Goal: Feedback & Contribution: Contribute content

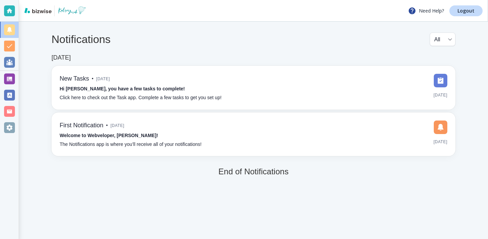
click at [22, 79] on div "Notifications All all ​ [DATE] New Tasks • [DATE] Hi [PERSON_NAME], you have a …" at bounding box center [253, 105] width 469 height 166
click at [11, 81] on div at bounding box center [9, 79] width 11 height 11
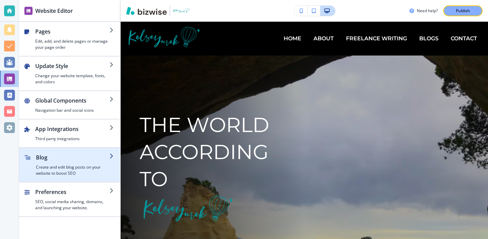
click at [104, 149] on div "button" at bounding box center [69, 150] width 101 height 5
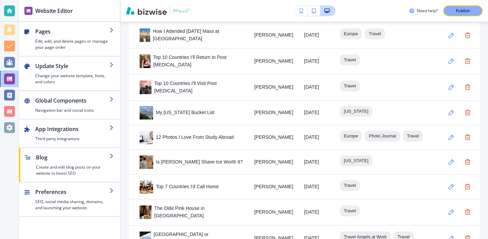
scroll to position [746, 0]
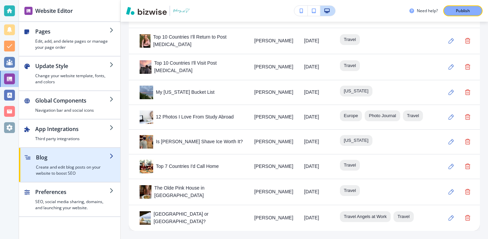
click at [66, 167] on h4 "Create and edit blog posts on your website to boost SEO" at bounding box center [73, 171] width 74 height 12
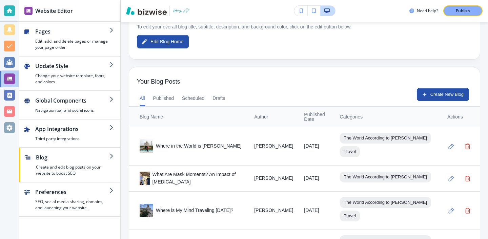
scroll to position [190, 0]
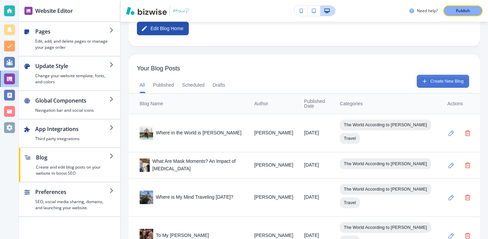
click at [430, 79] on button "Create New Blog" at bounding box center [443, 81] width 52 height 13
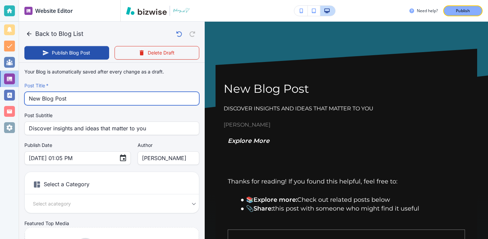
drag, startPoint x: 106, startPoint y: 92, endPoint x: 108, endPoint y: 97, distance: 5.3
click at [108, 97] on input "New Blog Post" at bounding box center [112, 98] width 166 height 13
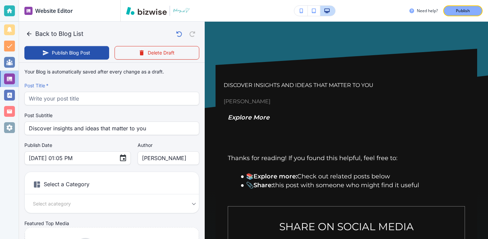
click at [139, 106] on div "Your Blog is automatically saved after every change as a draft. Post Title   * …" at bounding box center [111, 171] width 175 height 212
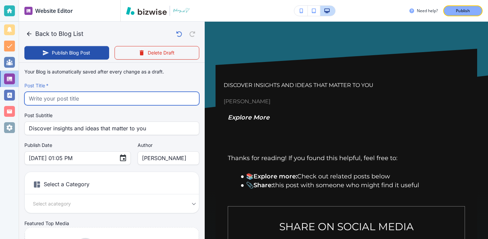
click at [140, 98] on input "text" at bounding box center [112, 98] width 166 height 13
paste input "My Journey To [GEOGRAPHIC_DATA]: The Most Beautiful Beach in the World"
type input "My Journey To [GEOGRAPHIC_DATA]: The Most Beautiful Beach in the World"
type input "[DATE] 01:06 PM"
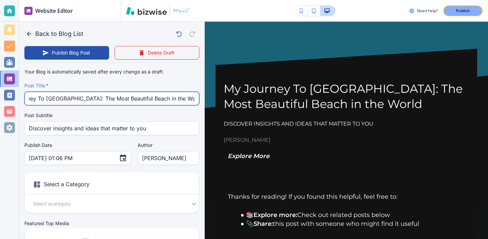
type input "My Journey To [GEOGRAPHIC_DATA]: The Most Beautiful Beach in the World"
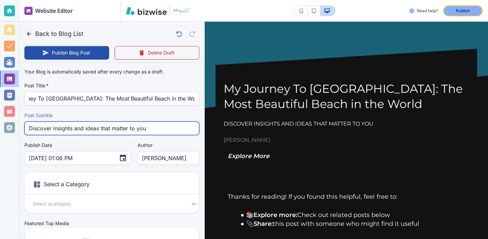
scroll to position [0, 0]
drag, startPoint x: 146, startPoint y: 123, endPoint x: 168, endPoint y: 129, distance: 22.6
click at [168, 131] on input "Discover insights and ideas that matter to you" at bounding box center [112, 128] width 166 height 13
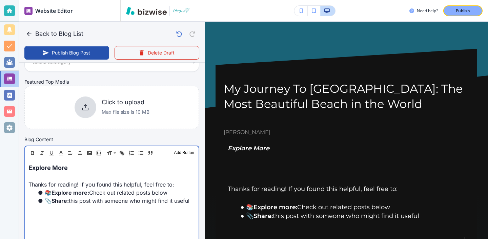
scroll to position [142, 0]
click at [89, 173] on p at bounding box center [111, 176] width 167 height 8
click at [89, 170] on p "Explore More" at bounding box center [111, 167] width 167 height 9
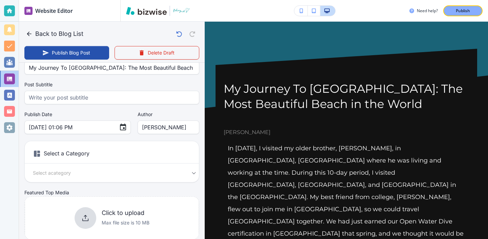
scroll to position [0, 0]
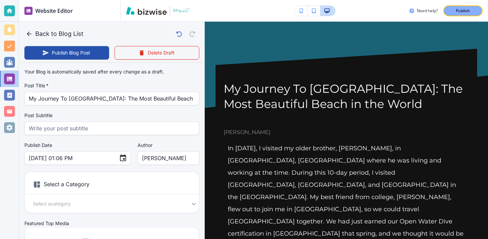
click at [107, 159] on div "[DATE] 01:06 PM ​" at bounding box center [77, 159] width 107 height 14
click at [120, 159] on icon "Choose date, selected date is Aug 19, 2025" at bounding box center [123, 158] width 6 height 7
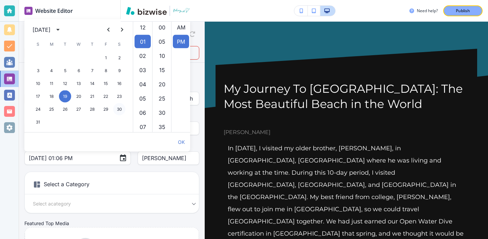
scroll to position [14, 0]
click at [62, 29] on icon "calendar view is open, switch to year view" at bounding box center [58, 30] width 8 height 8
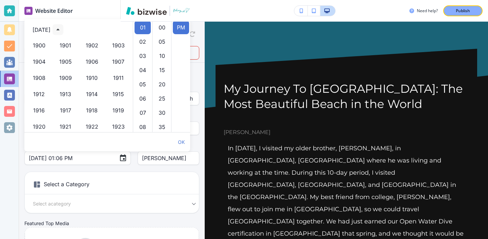
scroll to position [465, 0]
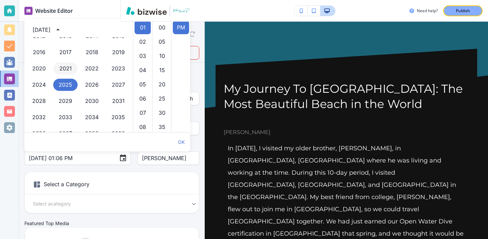
click at [67, 72] on button "2021" at bounding box center [65, 69] width 24 height 12
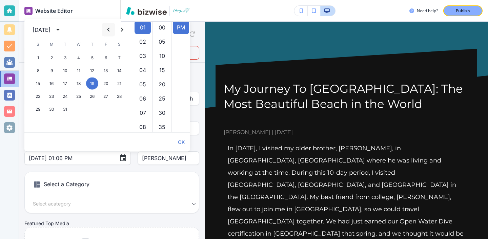
click at [108, 24] on button "Previous month" at bounding box center [109, 30] width 14 height 14
click at [108, 28] on icon "Previous month" at bounding box center [108, 30] width 8 height 8
click at [107, 69] on button "11" at bounding box center [106, 71] width 12 height 12
type input "[DATE] 01:06 PM"
click at [109, 167] on div "Your Blog is automatically saved after every change as a draft. Post Title   * …" at bounding box center [111, 171] width 175 height 212
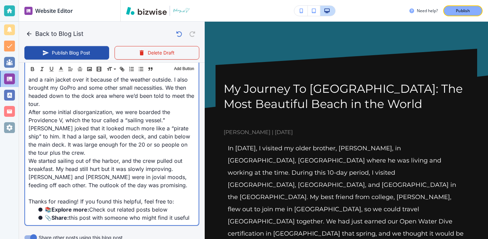
scroll to position [564, 0]
click at [129, 157] on p "We started sailing out of the harbor, and the crew pulled out breakfast. My hea…" at bounding box center [111, 173] width 167 height 33
click at [126, 157] on p "We started sailing out of the harbor, and the crew pulled out breakfast. My hea…" at bounding box center [111, 173] width 167 height 33
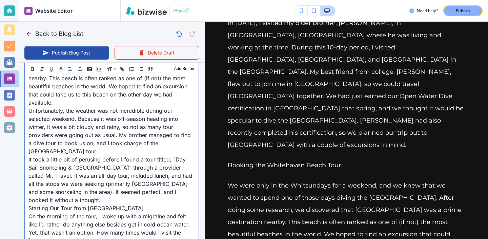
scroll to position [377, 0]
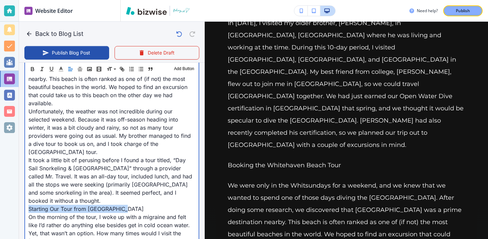
drag, startPoint x: 133, startPoint y: 177, endPoint x: 22, endPoint y: 177, distance: 110.2
click at [22, 177] on div "Blog Content Header 1 Header 2 Header 3 Body Text Add Button In [DATE], I visit…" at bounding box center [112, 168] width 186 height 534
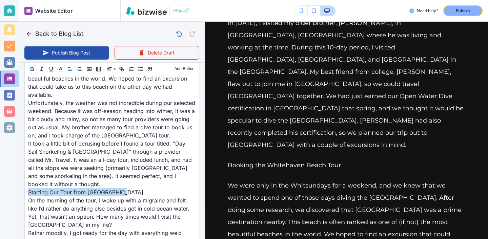
click at [33, 70] on icon "button" at bounding box center [32, 69] width 6 height 6
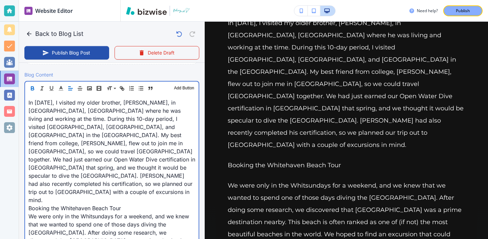
scroll to position [217, 0]
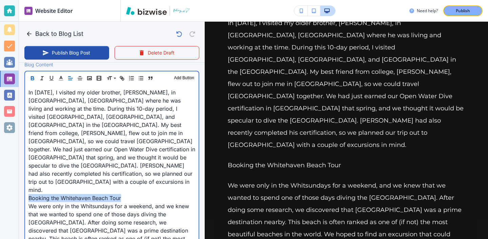
drag, startPoint x: 128, startPoint y: 175, endPoint x: 27, endPoint y: 175, distance: 100.7
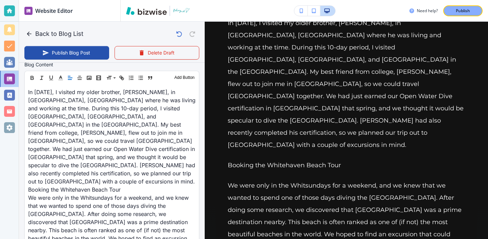
scroll to position [216, 0]
click at [31, 84] on div "Header 1 Header 2 Header 3 Body Text Add Button" at bounding box center [112, 79] width 174 height 14
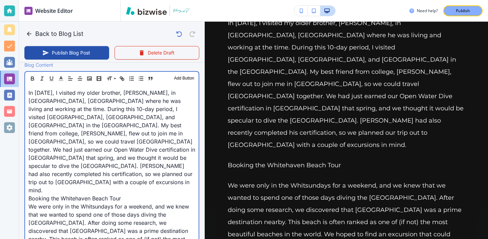
scroll to position [217, 0]
click at [132, 203] on p "We were only in the Whitsundays for a weekend, and we knew that we wanted to sp…" at bounding box center [111, 235] width 167 height 65
click at [127, 194] on p "Booking the Whitehaven Beach Tour" at bounding box center [111, 198] width 167 height 8
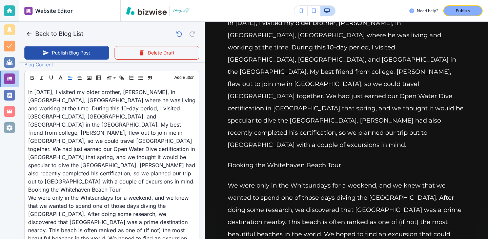
scroll to position [216, 0]
click at [31, 83] on div "Header 1 Header 2 Header 3 Body Text Add Button" at bounding box center [112, 79] width 174 height 14
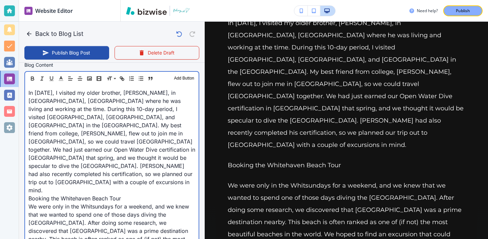
scroll to position [217, 0]
click at [141, 203] on p "We were only in the Whitsundays for a weekend, and we knew that we wanted to sp…" at bounding box center [111, 235] width 167 height 65
click at [135, 194] on p "Booking the Whitehaven Beach Tour" at bounding box center [111, 198] width 167 height 8
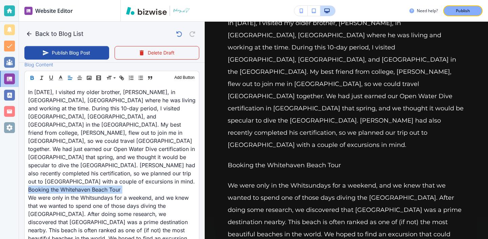
click at [36, 81] on button "button" at bounding box center [31, 78] width 9 height 8
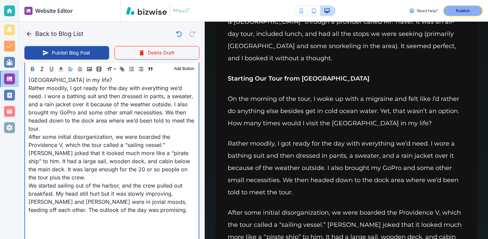
scroll to position [452, 0]
click at [65, 231] on p at bounding box center [111, 235] width 167 height 8
click at [64, 223] on p at bounding box center [111, 227] width 167 height 8
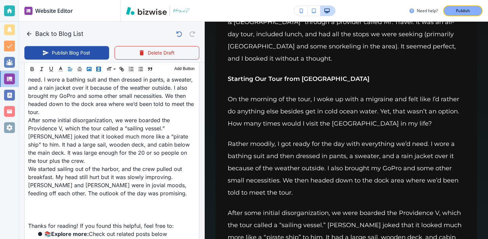
scroll to position [538, 0]
click at [94, 70] on div "Header 1 Header 2 Header 3 Body Text Add Button" at bounding box center [112, 69] width 174 height 14
click at [90, 70] on icon "button" at bounding box center [89, 69] width 6 height 6
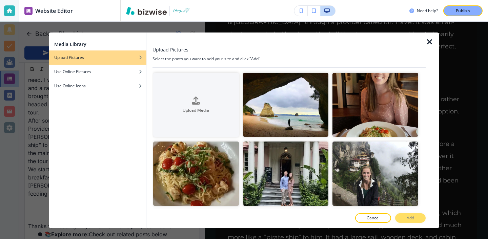
click at [268, 56] on h4 "Select the photo you want to add your site and click "Add"" at bounding box center [289, 59] width 273 height 6
click at [434, 47] on div at bounding box center [433, 131] width 14 height 196
click at [433, 44] on icon "button" at bounding box center [430, 42] width 8 height 8
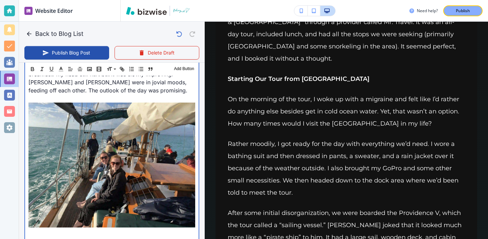
scroll to position [659, 0]
click at [46, 230] on p at bounding box center [111, 234] width 167 height 8
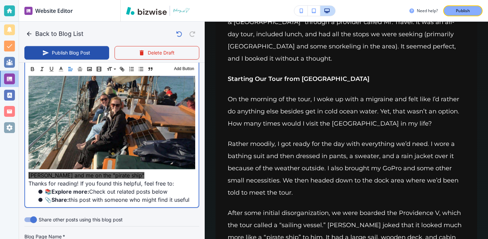
scroll to position [690, 0]
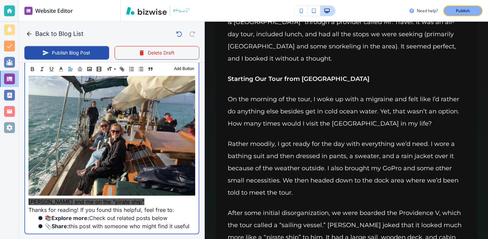
click at [128, 206] on p "Thanks for reading! If you found this helpful, feel free to:" at bounding box center [111, 210] width 167 height 8
click at [128, 198] on p "[PERSON_NAME] and me on the "pirate ship"" at bounding box center [111, 202] width 167 height 8
click at [130, 198] on p "[PERSON_NAME] and me on the "pirate ship"" at bounding box center [111, 202] width 167 height 8
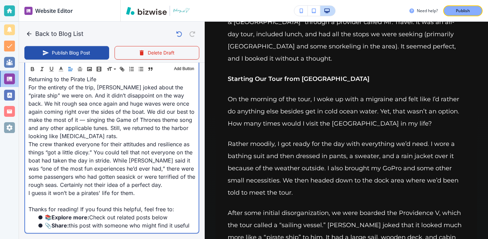
scroll to position [1285, 0]
click at [180, 189] on p "I guess it won’t be a pirates' life for them." at bounding box center [111, 193] width 167 height 8
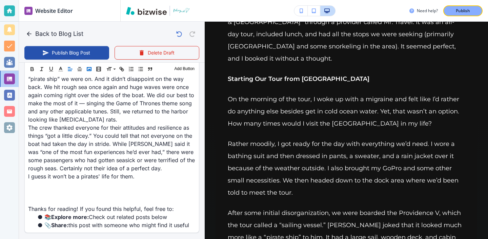
click at [90, 68] on rect "button" at bounding box center [89, 69] width 4 height 3
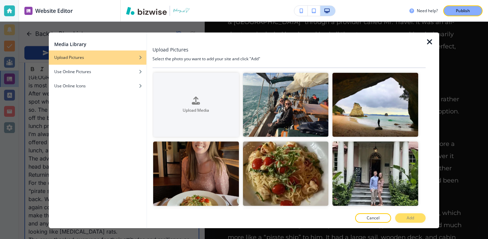
scroll to position [1382, 0]
click at [368, 221] on p "Cancel" at bounding box center [373, 218] width 13 height 6
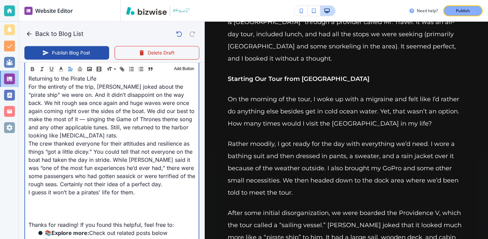
click at [134, 205] on p at bounding box center [111, 209] width 167 height 8
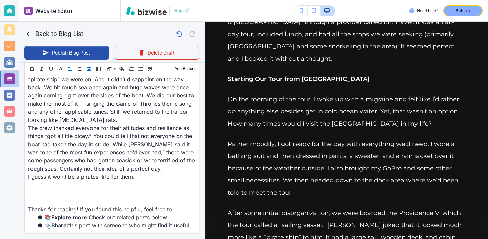
click at [91, 72] on icon "button" at bounding box center [89, 69] width 6 height 6
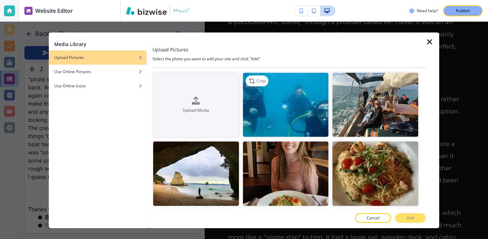
click at [305, 98] on img "button" at bounding box center [286, 105] width 86 height 64
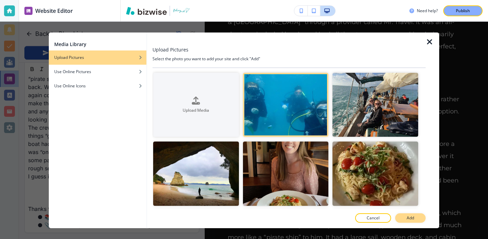
click at [404, 217] on button "Add" at bounding box center [411, 218] width 31 height 9
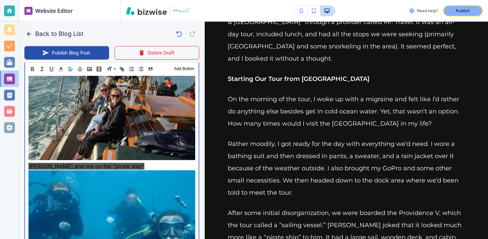
scroll to position [751, 0]
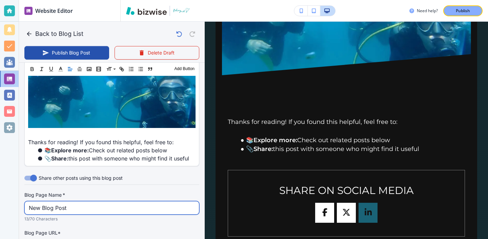
scroll to position [1433, 0]
drag, startPoint x: 80, startPoint y: 182, endPoint x: 24, endPoint y: 174, distance: 55.9
click at [24, 201] on div "New Blog Post Blog Page Name   *" at bounding box center [111, 208] width 175 height 14
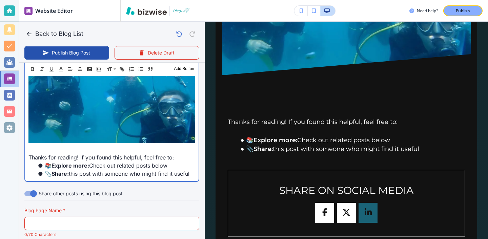
scroll to position [1432, 0]
click at [136, 146] on p at bounding box center [111, 150] width 167 height 8
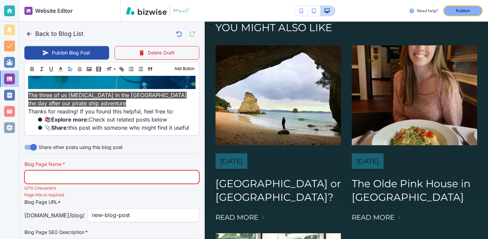
scroll to position [1472, 0]
click at [155, 171] on input "text" at bounding box center [112, 177] width 166 height 13
paste input "My Journey To [GEOGRAPHIC_DATA]: The Most Beautiful Beach in the World"
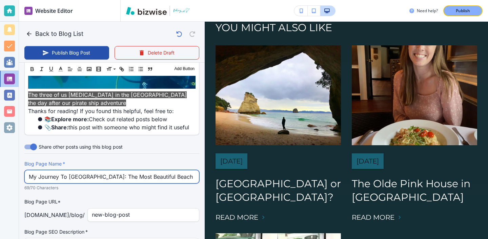
scroll to position [0, 23]
type input "My Journey To [GEOGRAPHIC_DATA]: The Most Beautiful Beach in the World"
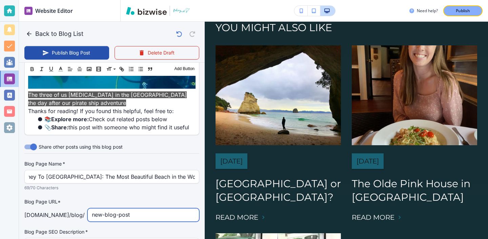
scroll to position [0, 0]
drag, startPoint x: 137, startPoint y: 180, endPoint x: 84, endPoint y: 184, distance: 52.4
click at [84, 209] on div "[DOMAIN_NAME] /blog / new-blog-post ​" at bounding box center [111, 216] width 175 height 14
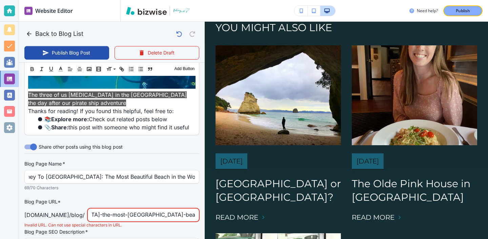
scroll to position [0, 88]
type input "my-journey-to-[GEOGRAPHIC_DATA]-the-most-[GEOGRAPHIC_DATA]-beach-in the world"
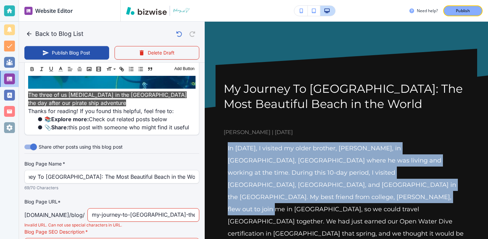
drag, startPoint x: 228, startPoint y: 147, endPoint x: 256, endPoint y: 199, distance: 59.0
click at [256, 199] on p "In [DATE], I visited my older brother, [PERSON_NAME], in [GEOGRAPHIC_DATA], [GE…" at bounding box center [346, 209] width 237 height 134
copy p "In [DATE], I visited my older brother, [PERSON_NAME], in [GEOGRAPHIC_DATA], [GE…"
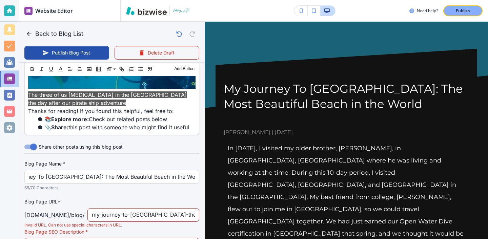
paste input "In [DATE], I visited my older brother, [PERSON_NAME], in [GEOGRAPHIC_DATA], [GE…"
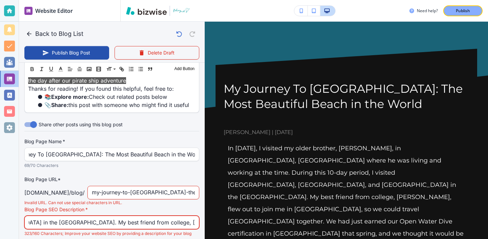
type input "In [DATE], I visited my older brother, [PERSON_NAME], in [GEOGRAPHIC_DATA], [GE…"
click at [169, 170] on div "Blog Page Name   * My Journey To [GEOGRAPHIC_DATA]: The Most Beautiful Beach in…" at bounding box center [111, 191] width 175 height 106
click at [171, 176] on div "Blog Page URL* [DOMAIN_NAME] /blog / my-journey-to-[GEOGRAPHIC_DATA]-the-most-[…" at bounding box center [111, 188] width 175 height 24
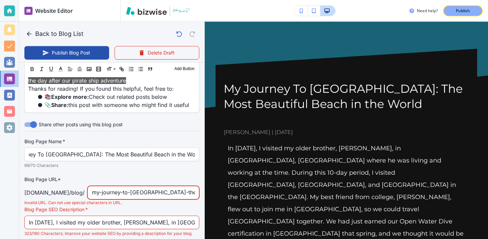
click at [156, 187] on input "my-journey-to-[GEOGRAPHIC_DATA]-the-most-[GEOGRAPHIC_DATA]-beach-in the world" at bounding box center [143, 193] width 103 height 13
click at [189, 187] on input "my-journey-to-[GEOGRAPHIC_DATA]-the-most-[GEOGRAPHIC_DATA]-beach-in the world" at bounding box center [143, 193] width 103 height 13
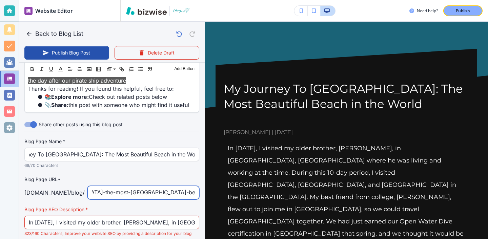
scroll to position [0, 88]
type input "my-journey-to-[GEOGRAPHIC_DATA]-the-most-[GEOGRAPHIC_DATA]-beach-in-the-world"
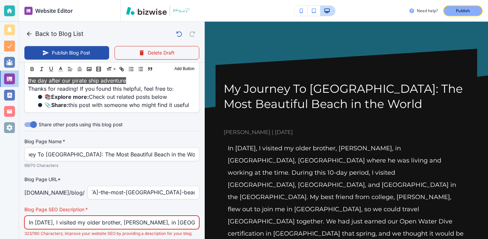
scroll to position [0, 0]
click at [186, 216] on input "In [DATE], I visited my older brother, [PERSON_NAME], in [GEOGRAPHIC_DATA], [GE…" at bounding box center [112, 222] width 166 height 13
drag, startPoint x: 173, startPoint y: 190, endPoint x: 276, endPoint y: 215, distance: 106.1
click at [488, 216] on div "Back to Blog List Publish Blog Post Delete Draft Your Blog is automatically sav…" at bounding box center [488, 119] width 0 height 239
click at [188, 216] on input "In [DATE], I visited my older brother, [PERSON_NAME], in [GEOGRAPHIC_DATA], [GE…" at bounding box center [112, 222] width 166 height 13
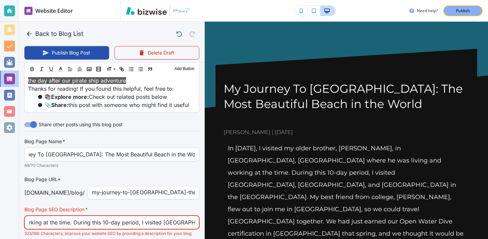
scroll to position [0, 423]
drag, startPoint x: 128, startPoint y: 192, endPoint x: 211, endPoint y: 205, distance: 84.8
click at [488, 205] on div "Back to Blog List Publish Blog Post Delete Draft Your Blog is automatically sav…" at bounding box center [488, 119] width 0 height 239
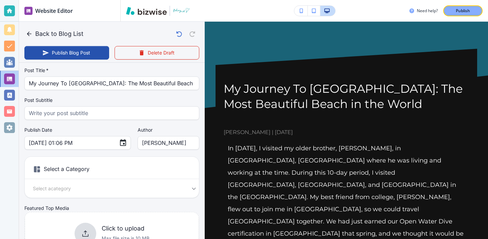
scroll to position [0, 0]
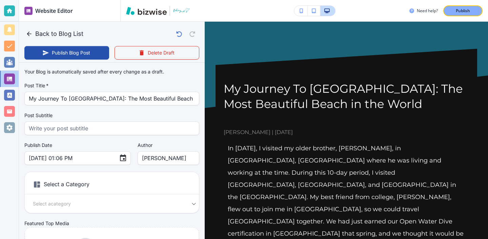
type input "In [DATE], I visited my older brother, [PERSON_NAME], in [GEOGRAPHIC_DATA], [GE…"
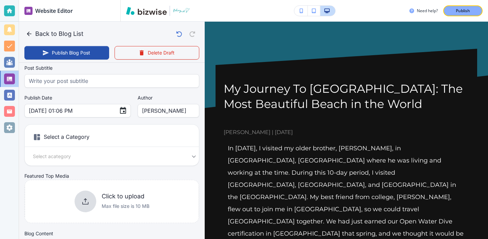
scroll to position [87, 0]
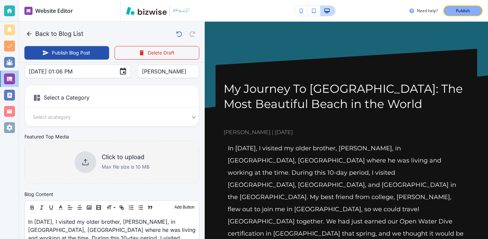
click at [82, 153] on div at bounding box center [86, 163] width 22 height 22
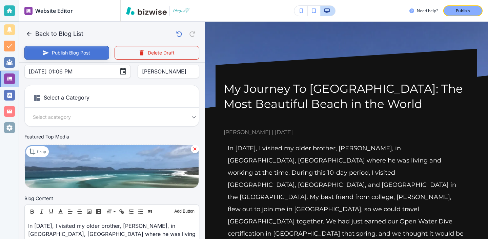
click at [46, 46] on button "Publish Blog Post" at bounding box center [66, 53] width 85 height 14
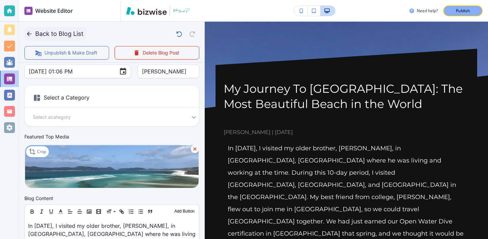
click at [35, 35] on button "Back to Blog List" at bounding box center [55, 34] width 62 height 14
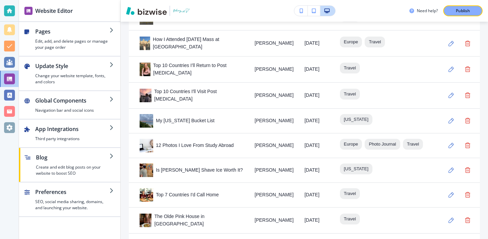
scroll to position [772, 0]
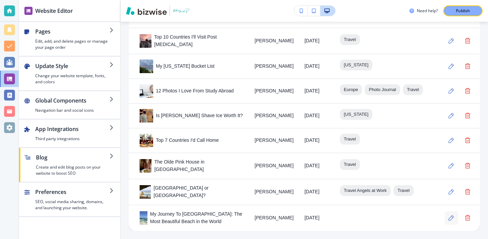
click at [450, 221] on icon "button" at bounding box center [451, 218] width 5 height 5
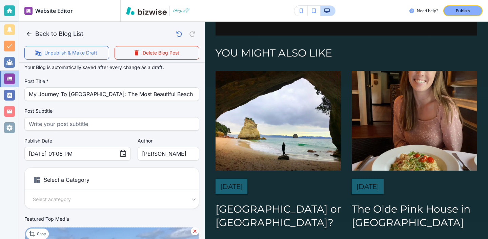
scroll to position [0, 0]
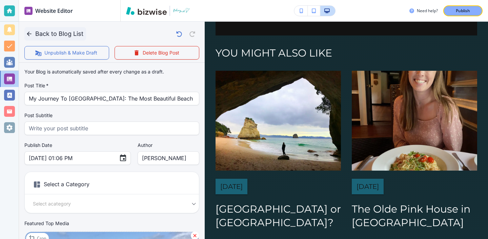
click at [49, 37] on button "Back to Blog List" at bounding box center [55, 34] width 62 height 14
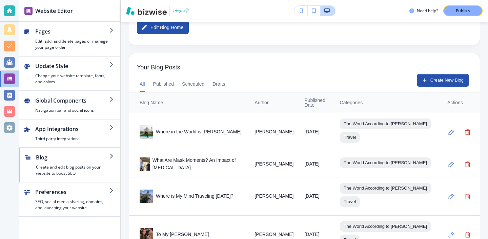
scroll to position [196, 0]
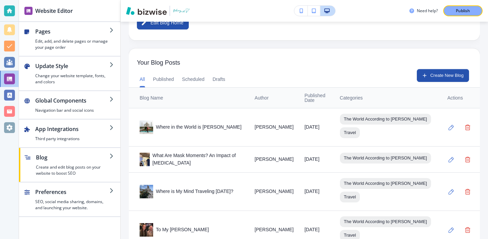
click at [440, 83] on div "All Published Scheduled Drafts Create New Blog" at bounding box center [304, 78] width 351 height 18
click at [440, 75] on button "Create New Blog" at bounding box center [443, 75] width 52 height 13
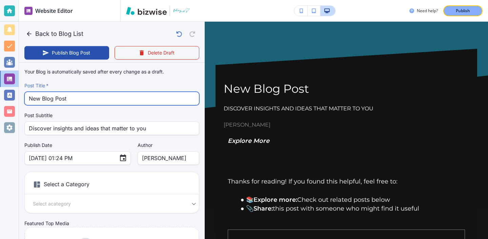
click at [67, 98] on input "New Blog Post" at bounding box center [112, 98] width 166 height 13
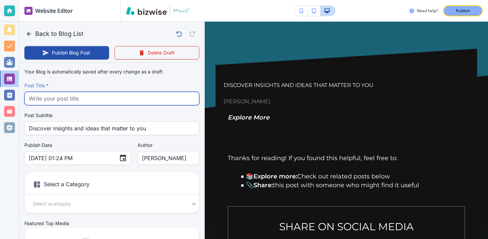
paste input "Sunrise at Lanikai Pillbox"
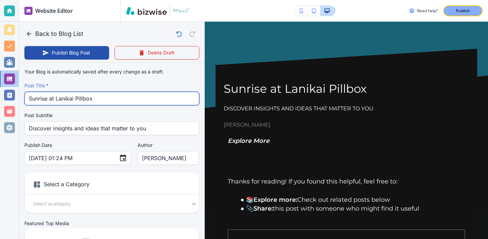
type input "Sunrise at Lanikai Pillbox"
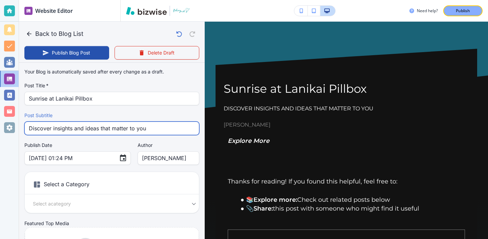
drag, startPoint x: 150, startPoint y: 132, endPoint x: 36, endPoint y: 120, distance: 114.6
click at [36, 120] on div "Post Subtitle Discover insights and ideas that matter to you Post Subtitle" at bounding box center [111, 123] width 175 height 23
type input "[DATE] 01:25 PM"
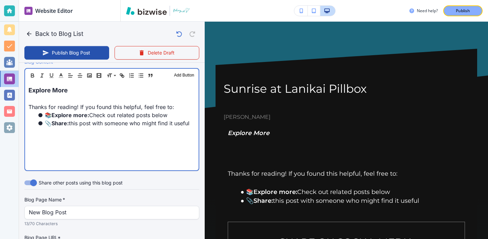
scroll to position [220, 0]
click at [109, 84] on div "Explore More Thanks for reading! If you found this helpful, feel free to: 📚 Exp…" at bounding box center [112, 126] width 174 height 88
click at [109, 90] on p "Explore More" at bounding box center [111, 89] width 167 height 9
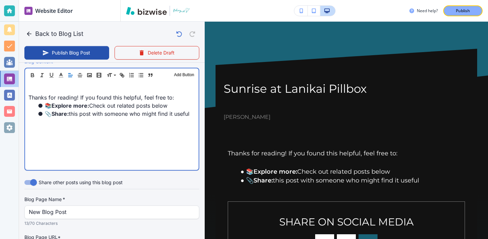
scroll to position [219, 0]
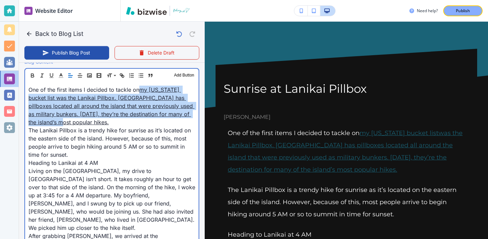
drag, startPoint x: 116, startPoint y: 121, endPoint x: 142, endPoint y: 90, distance: 40.4
click at [142, 90] on p "One of the first items I decided to tackle on my [US_STATE] bucket list was the…" at bounding box center [111, 106] width 167 height 41
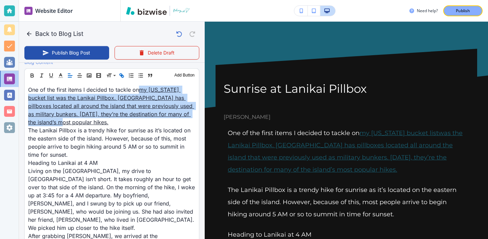
click at [120, 77] on icon "button" at bounding box center [122, 76] width 6 height 6
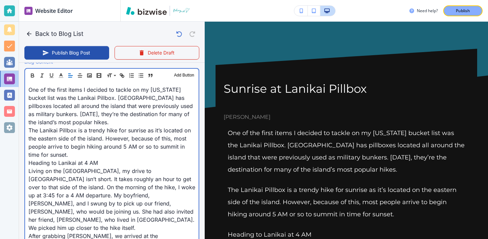
click at [124, 117] on p "One of the first items I decided to tackle on my [US_STATE] bucket list was the…" at bounding box center [111, 106] width 167 height 41
